Goal: Task Accomplishment & Management: Manage account settings

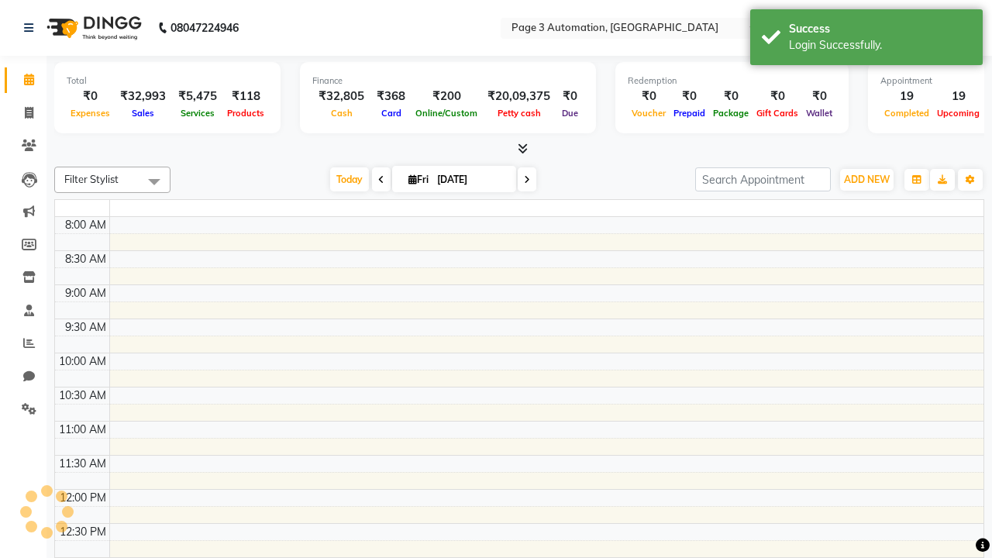
select select "en"
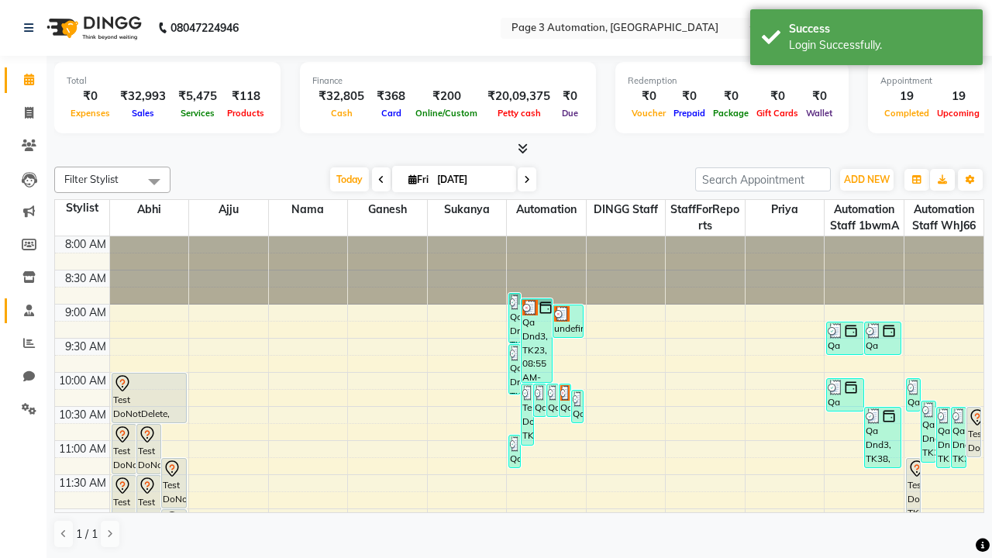
click at [23, 310] on span at bounding box center [28, 311] width 27 height 18
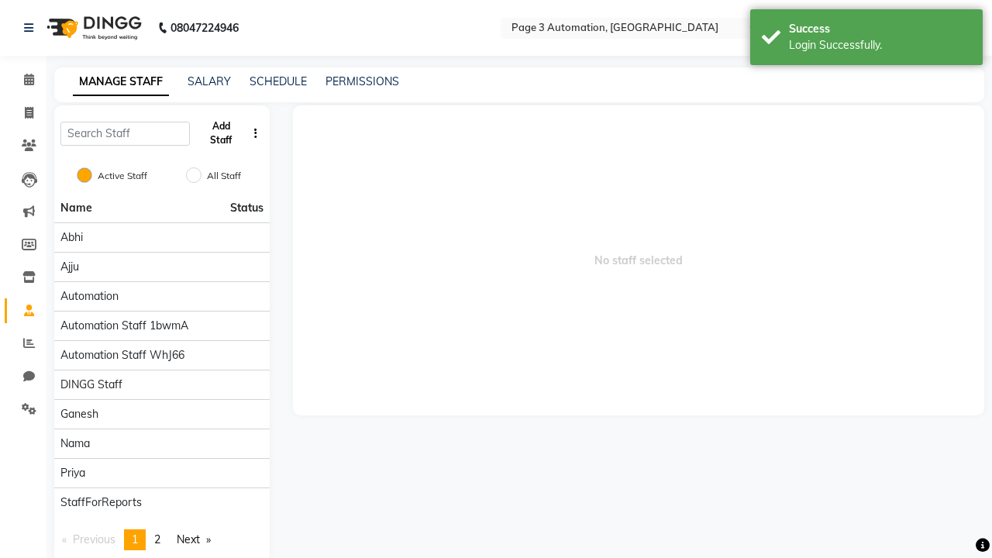
click at [221, 133] on button "Add Staff" at bounding box center [221, 133] width 50 height 40
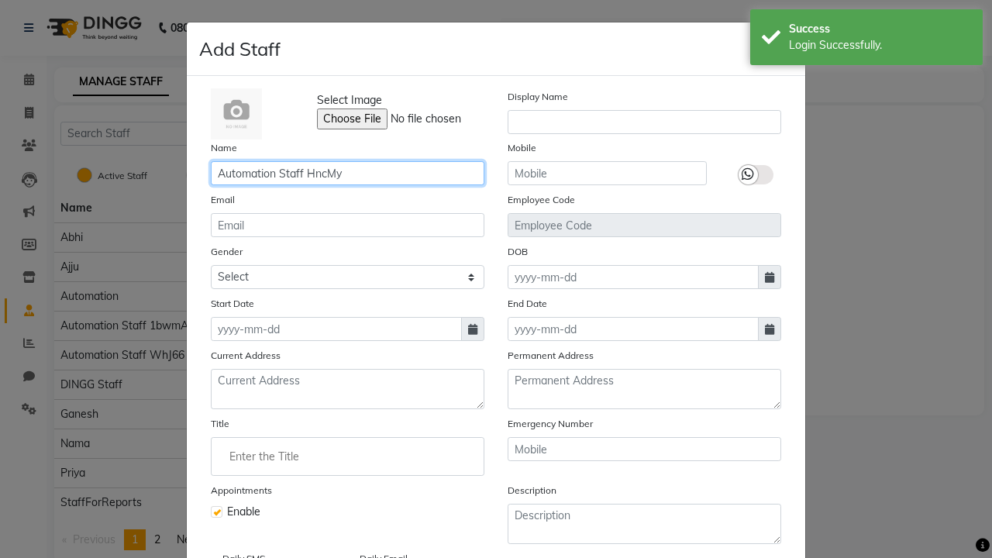
type input "Automation Staff HncMy"
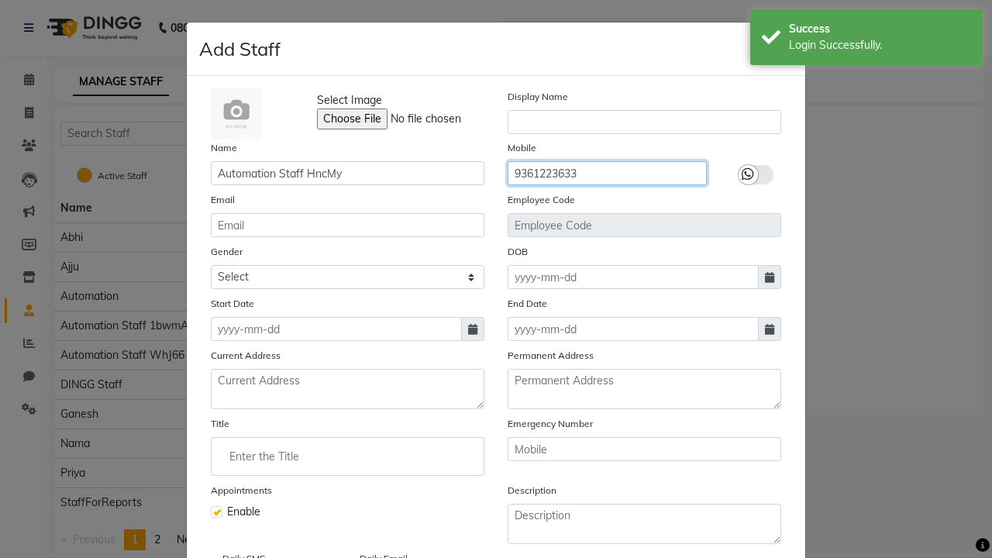
type input "9361223633"
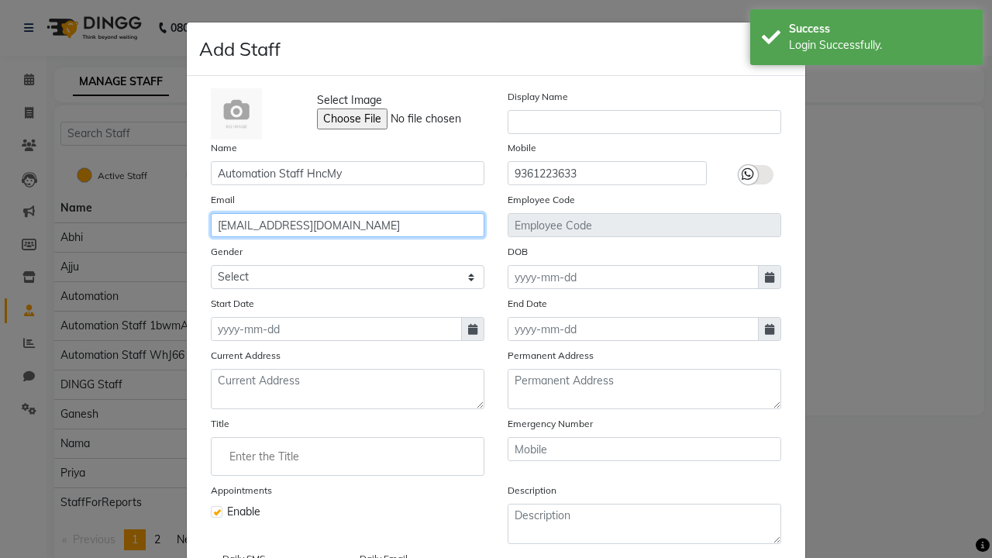
type input "[EMAIL_ADDRESS][DOMAIN_NAME]"
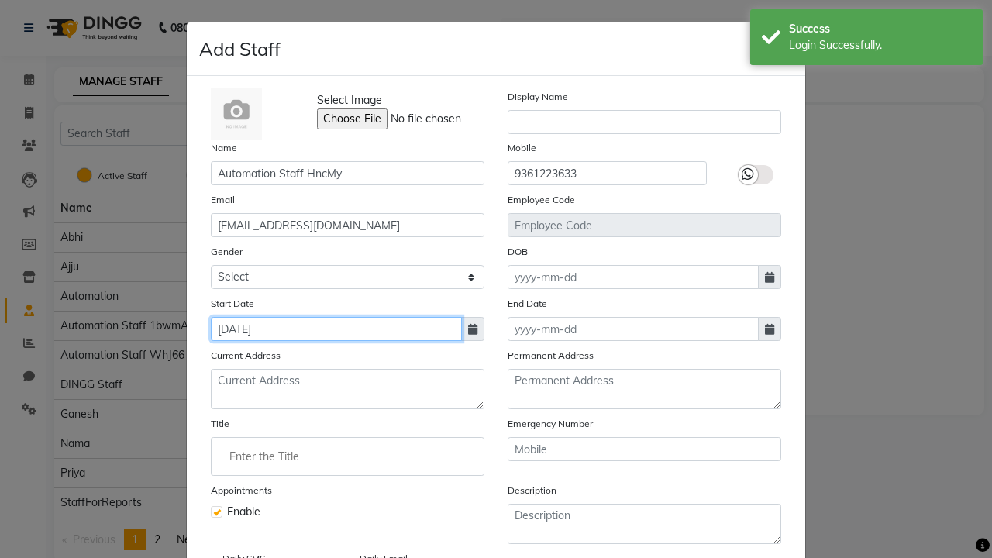
type input "[DATE]"
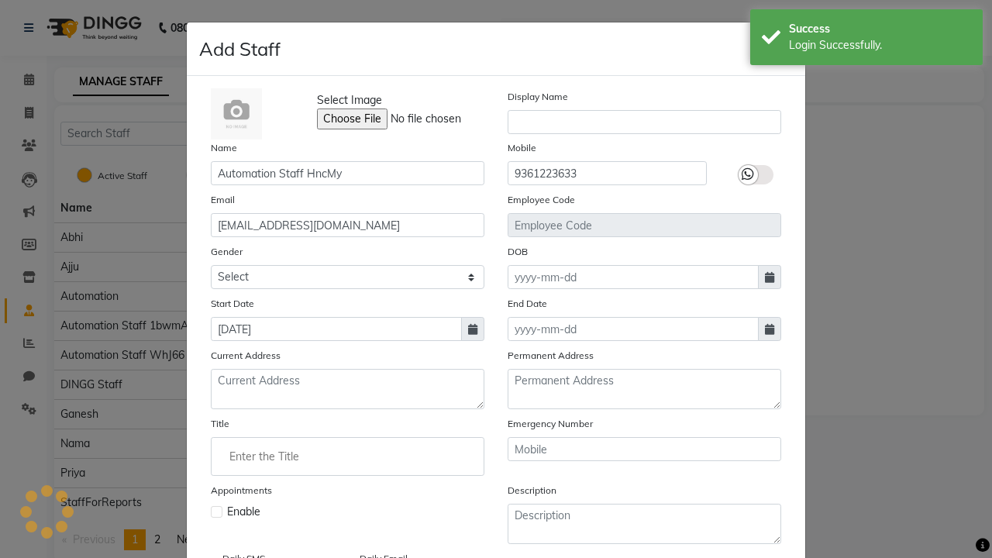
checkbox input "false"
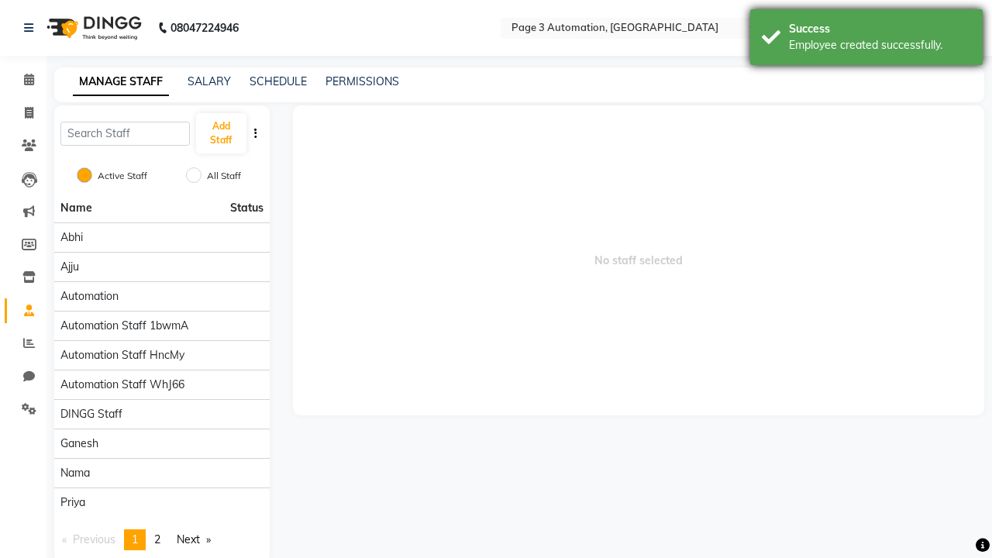
click at [866, 40] on div "Employee created successfully." at bounding box center [880, 45] width 182 height 16
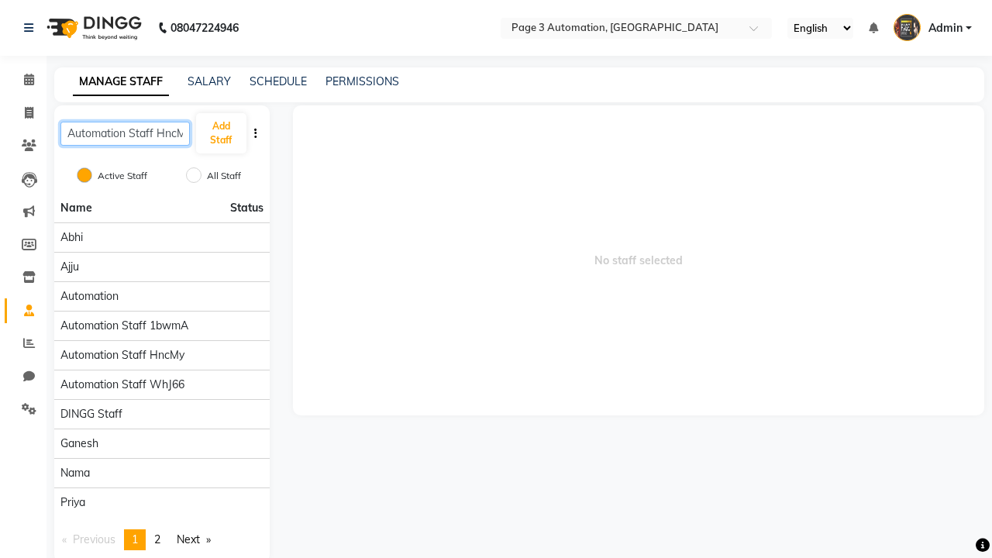
scroll to position [0, 9]
type input "Automation Staff HncMy"
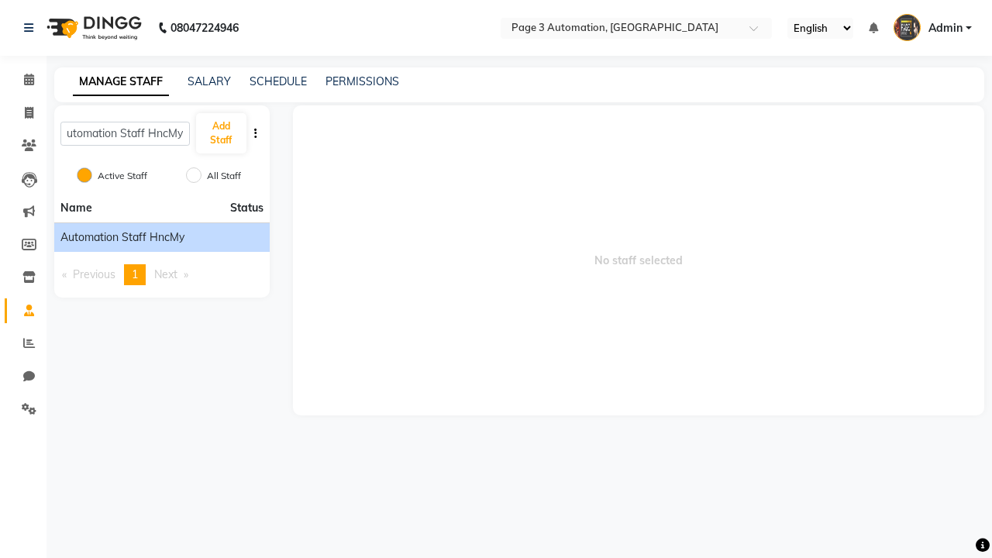
click at [161, 237] on span "Automation Staff HncMy" at bounding box center [122, 237] width 124 height 16
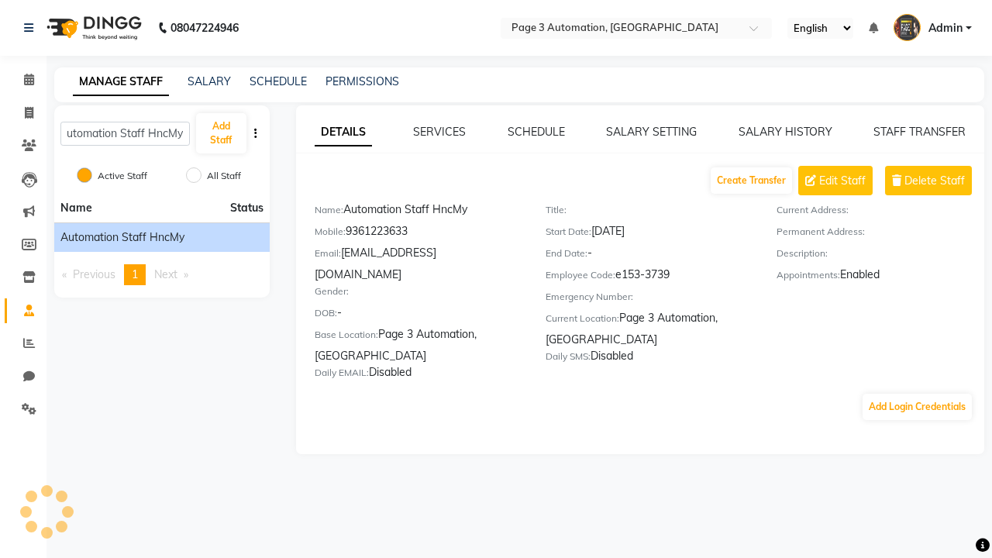
scroll to position [0, 0]
click at [651, 132] on link "SALARY SETTING" at bounding box center [651, 132] width 91 height 14
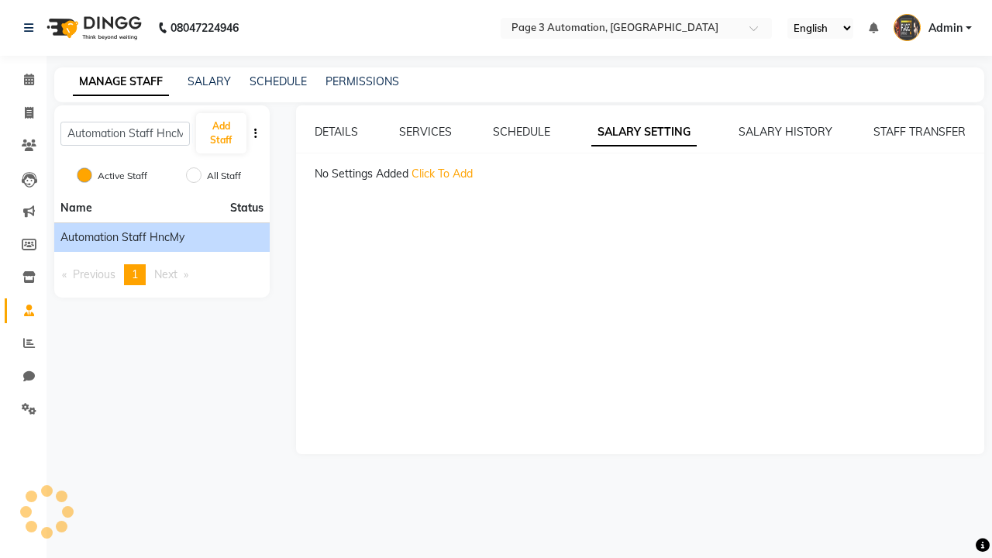
click at [442, 174] on span "Click To Add" at bounding box center [441, 174] width 61 height 14
select select "monthly"
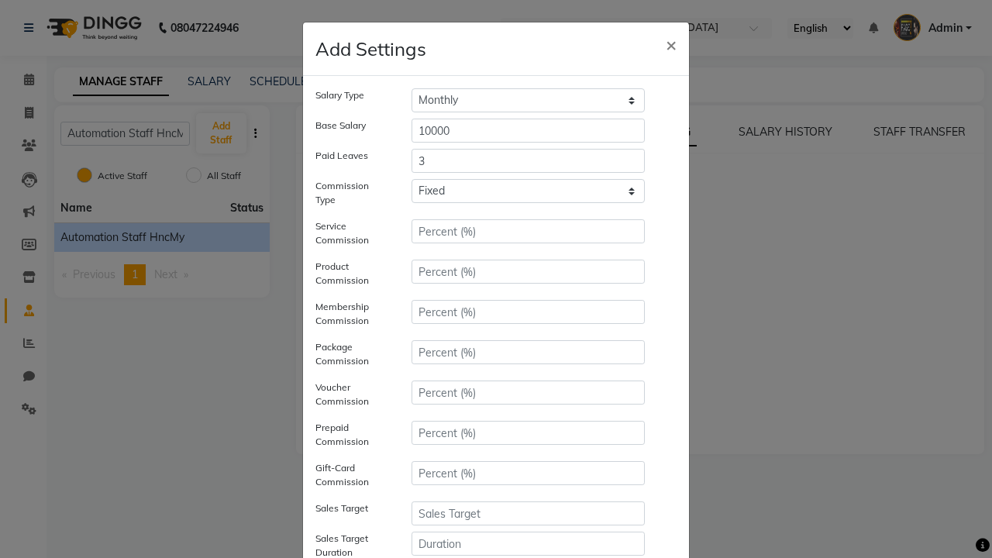
type input "3"
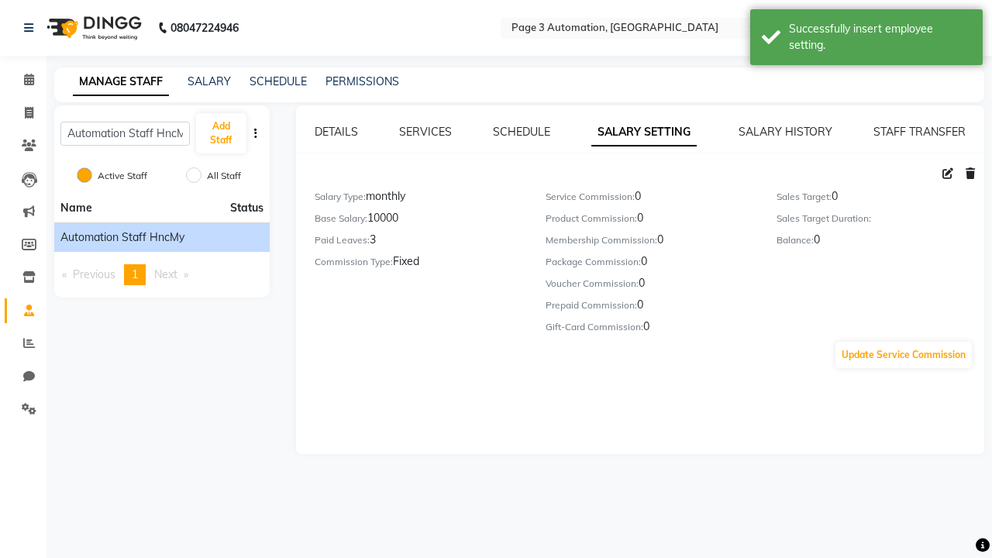
scroll to position [162, 0]
click at [866, 40] on div "Successfully insert employee setting." at bounding box center [880, 37] width 182 height 33
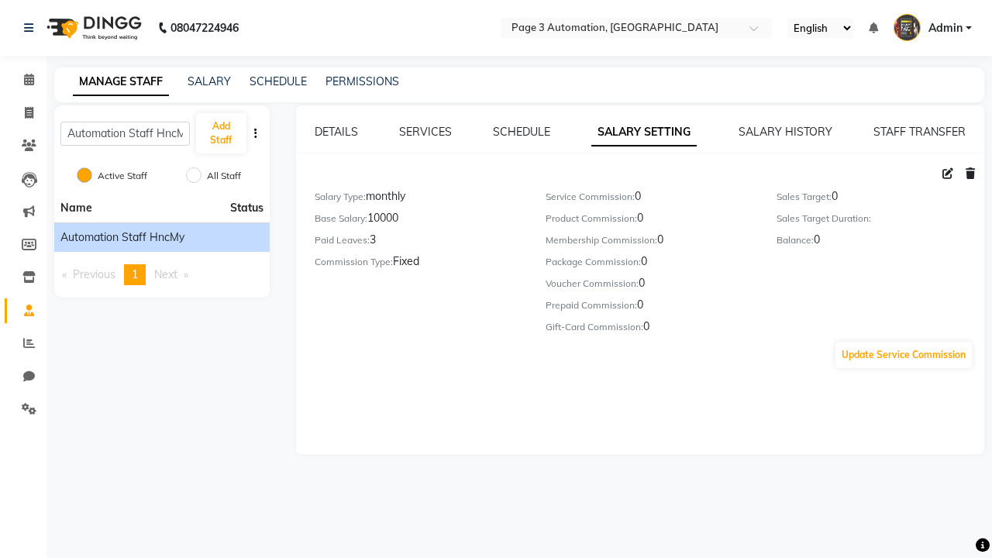
click at [947, 174] on icon at bounding box center [947, 173] width 11 height 11
select select "monthly"
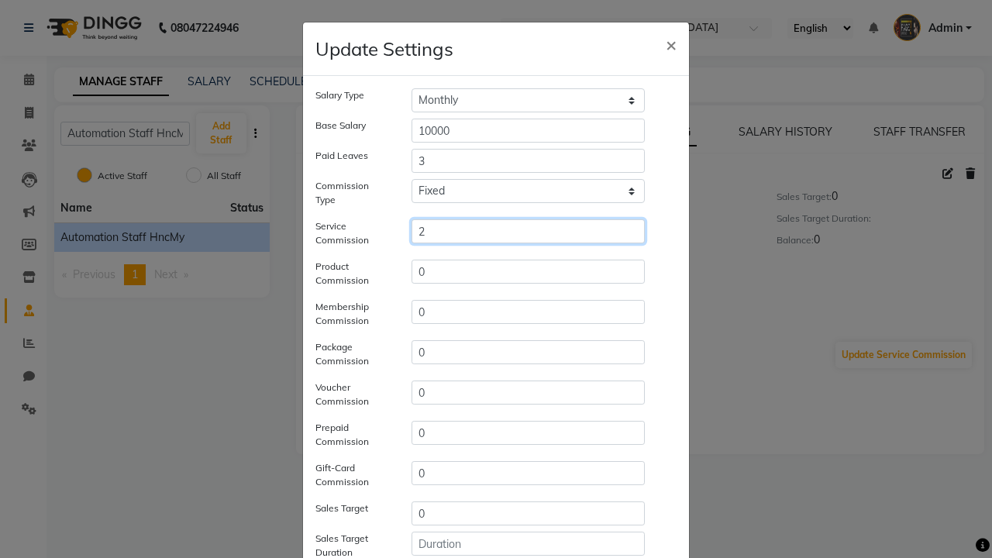
type input "2"
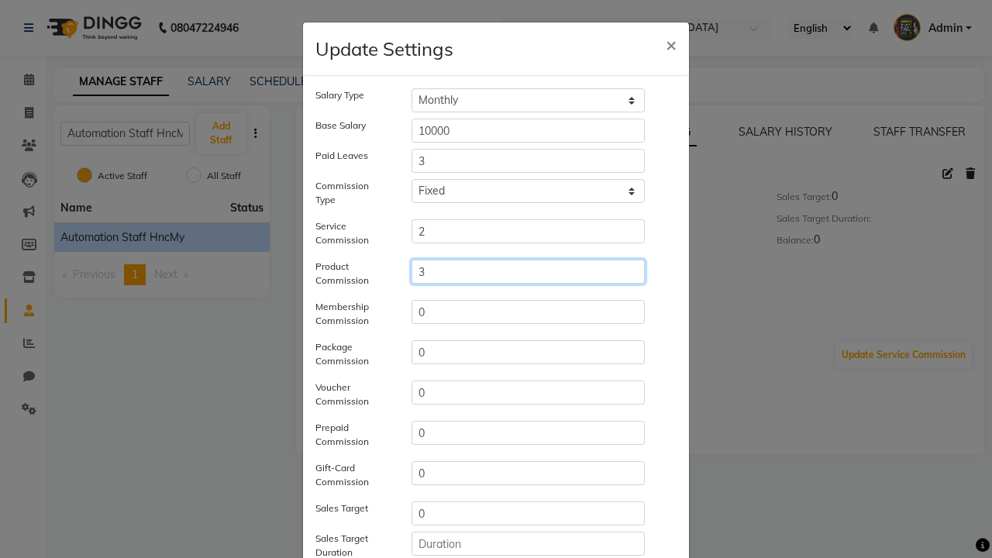
type input "3"
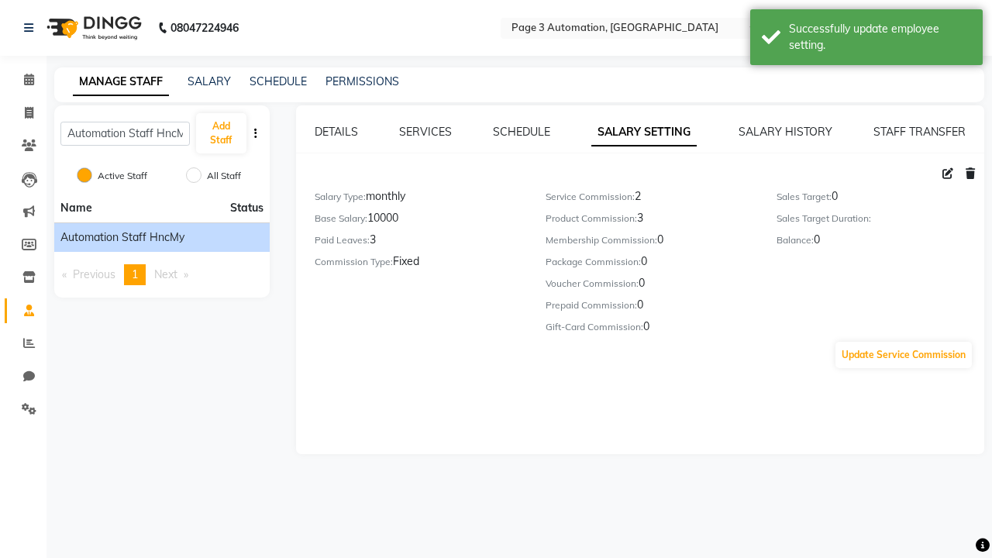
click at [866, 40] on div "Successfully update employee setting." at bounding box center [880, 37] width 182 height 33
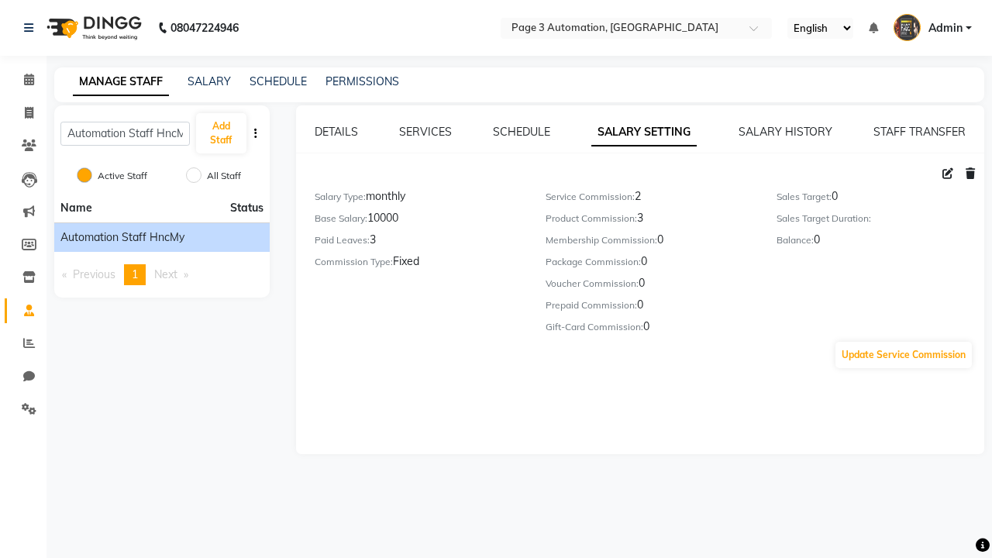
click at [970, 174] on icon at bounding box center [969, 173] width 9 height 11
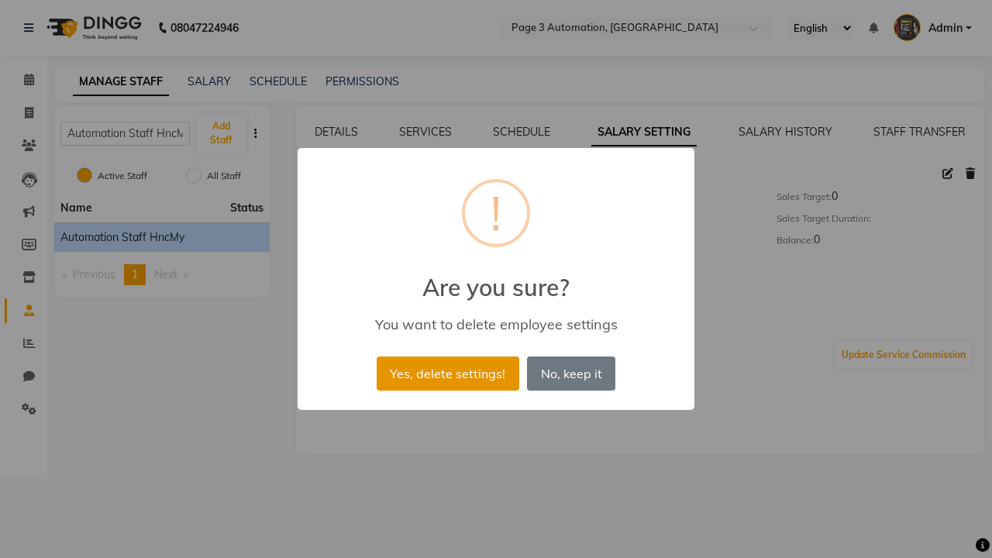
click at [447, 373] on button "Yes, delete settings!" at bounding box center [448, 373] width 143 height 34
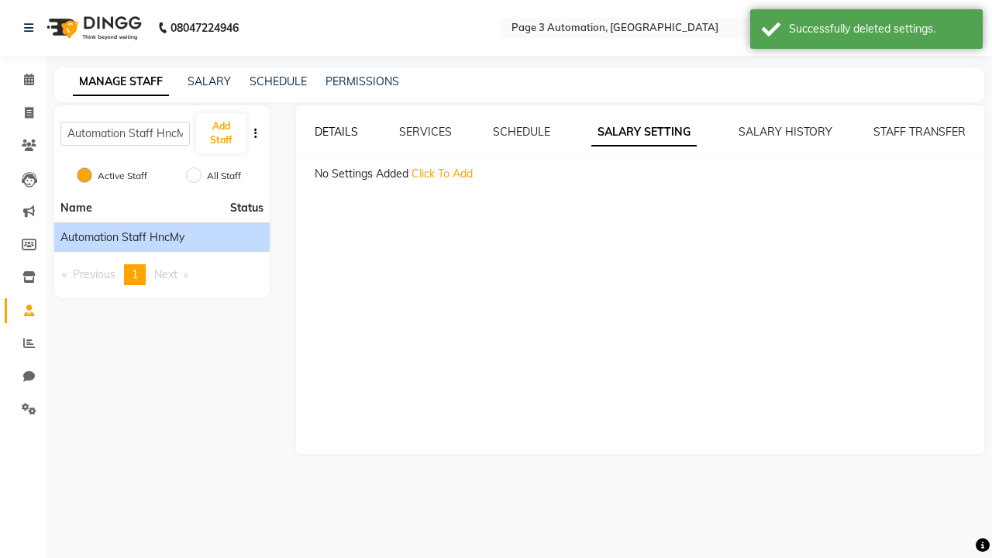
click at [866, 31] on div "Successfully deleted settings." at bounding box center [880, 29] width 182 height 16
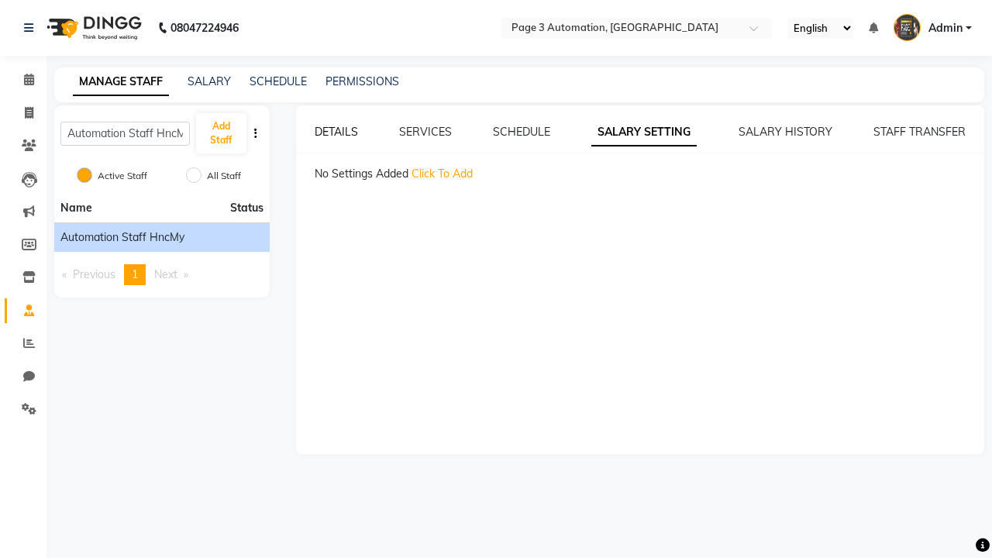
click at [335, 132] on link "DETAILS" at bounding box center [336, 132] width 43 height 14
